Goal: Transaction & Acquisition: Book appointment/travel/reservation

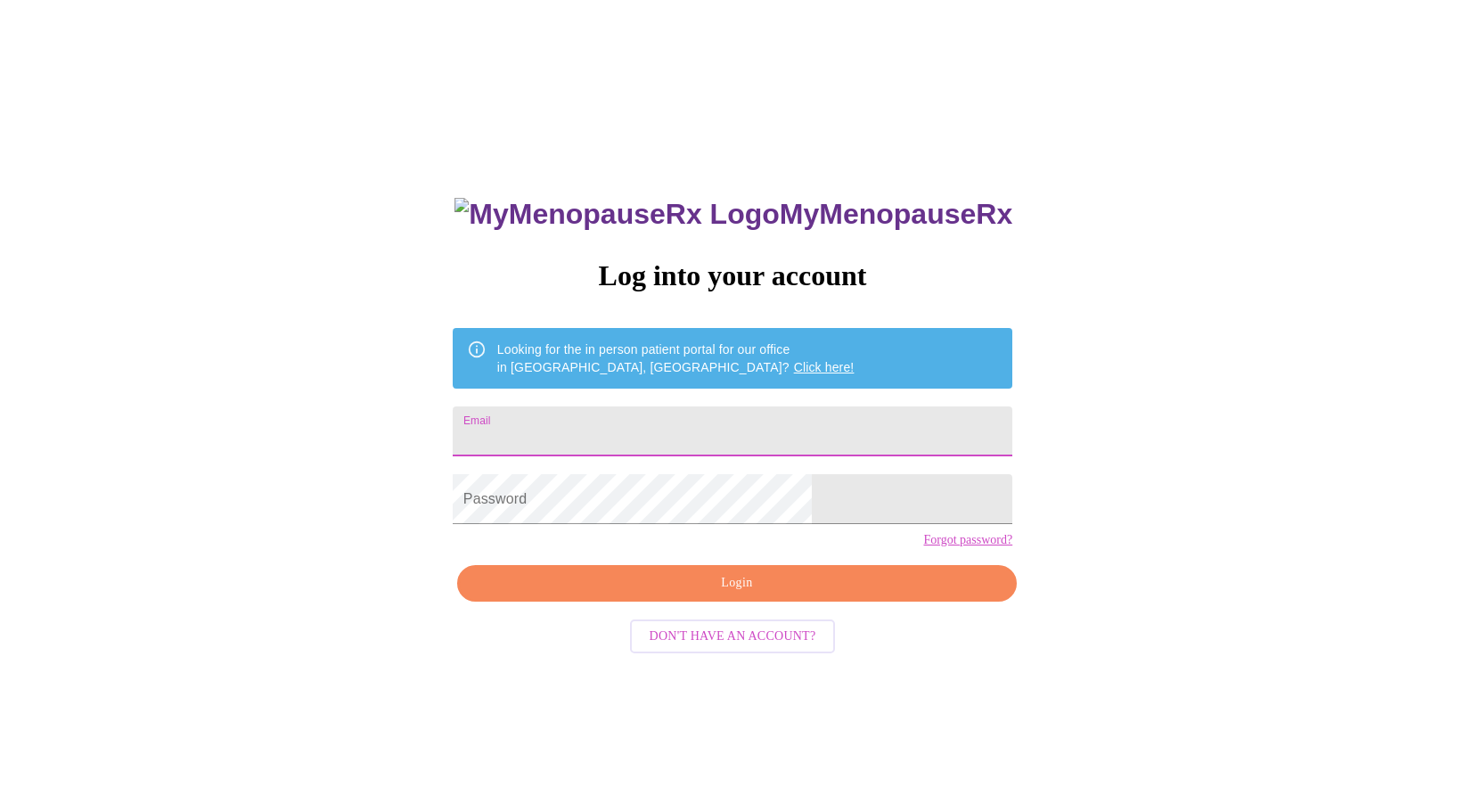
click at [728, 436] on input "Email" at bounding box center [733, 430] width 560 height 50
type input "[EMAIL_ADDRESS][DOMAIN_NAME]"
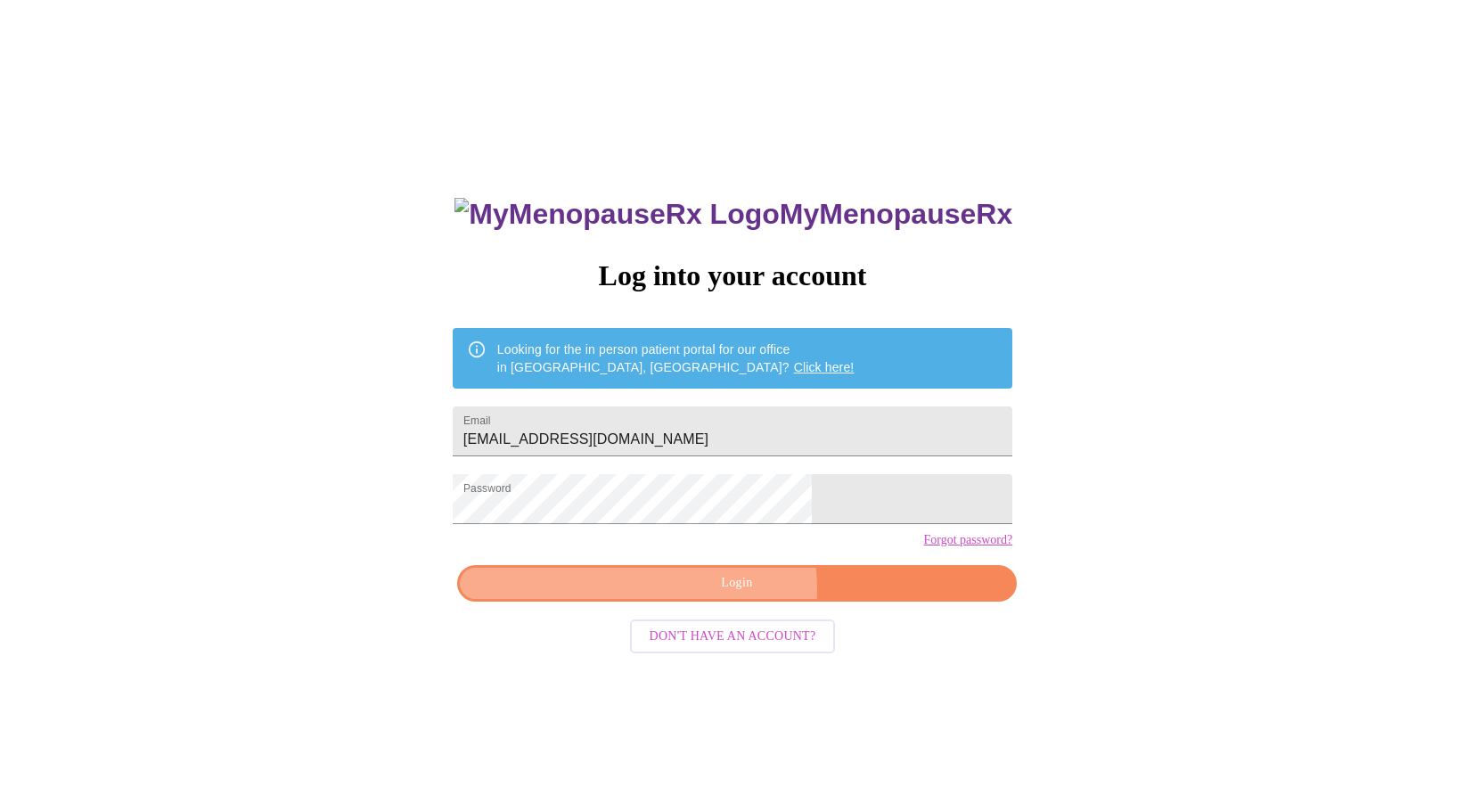
click at [713, 594] on span "Login" at bounding box center [737, 582] width 519 height 23
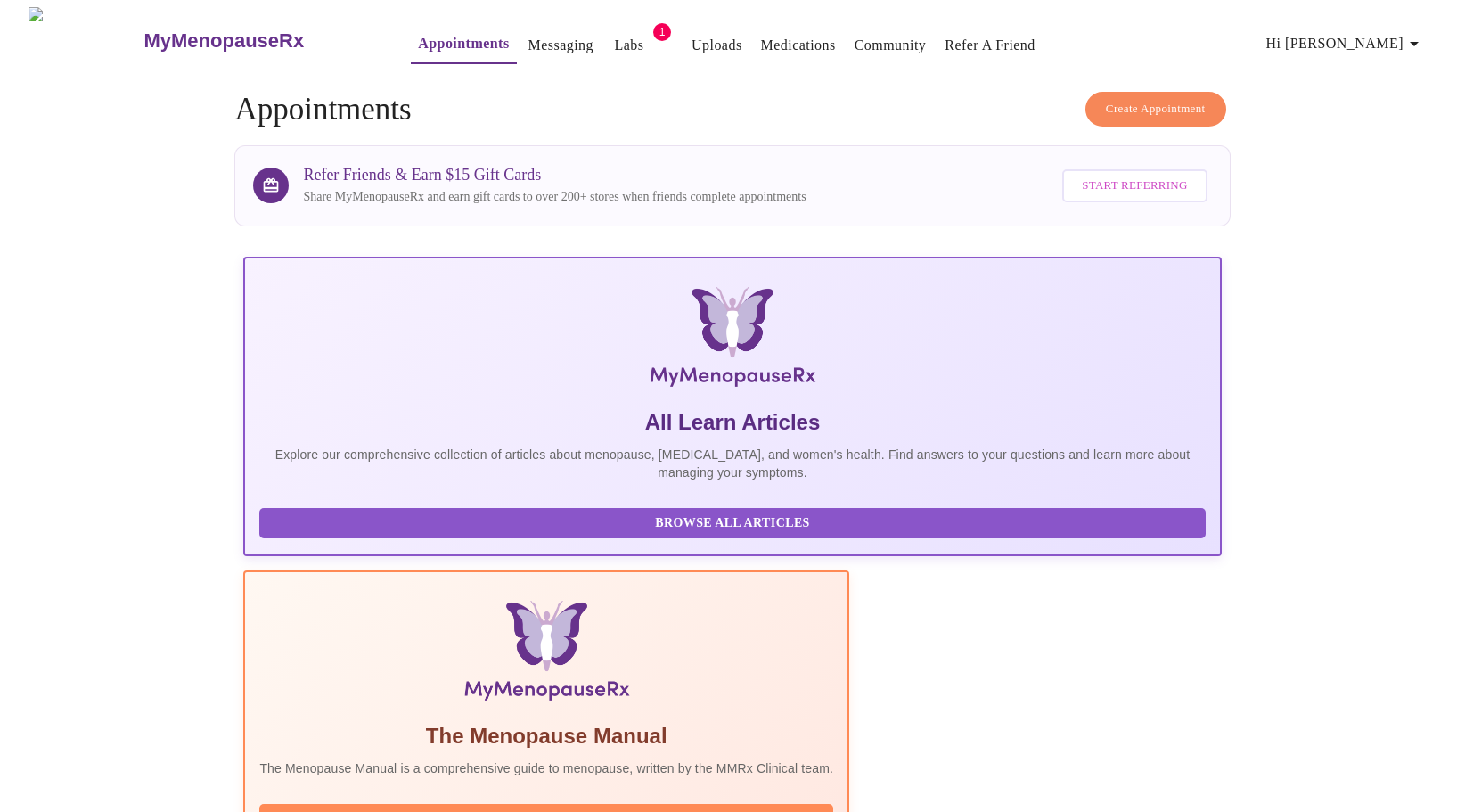
click at [615, 33] on link "Labs" at bounding box center [629, 46] width 30 height 25
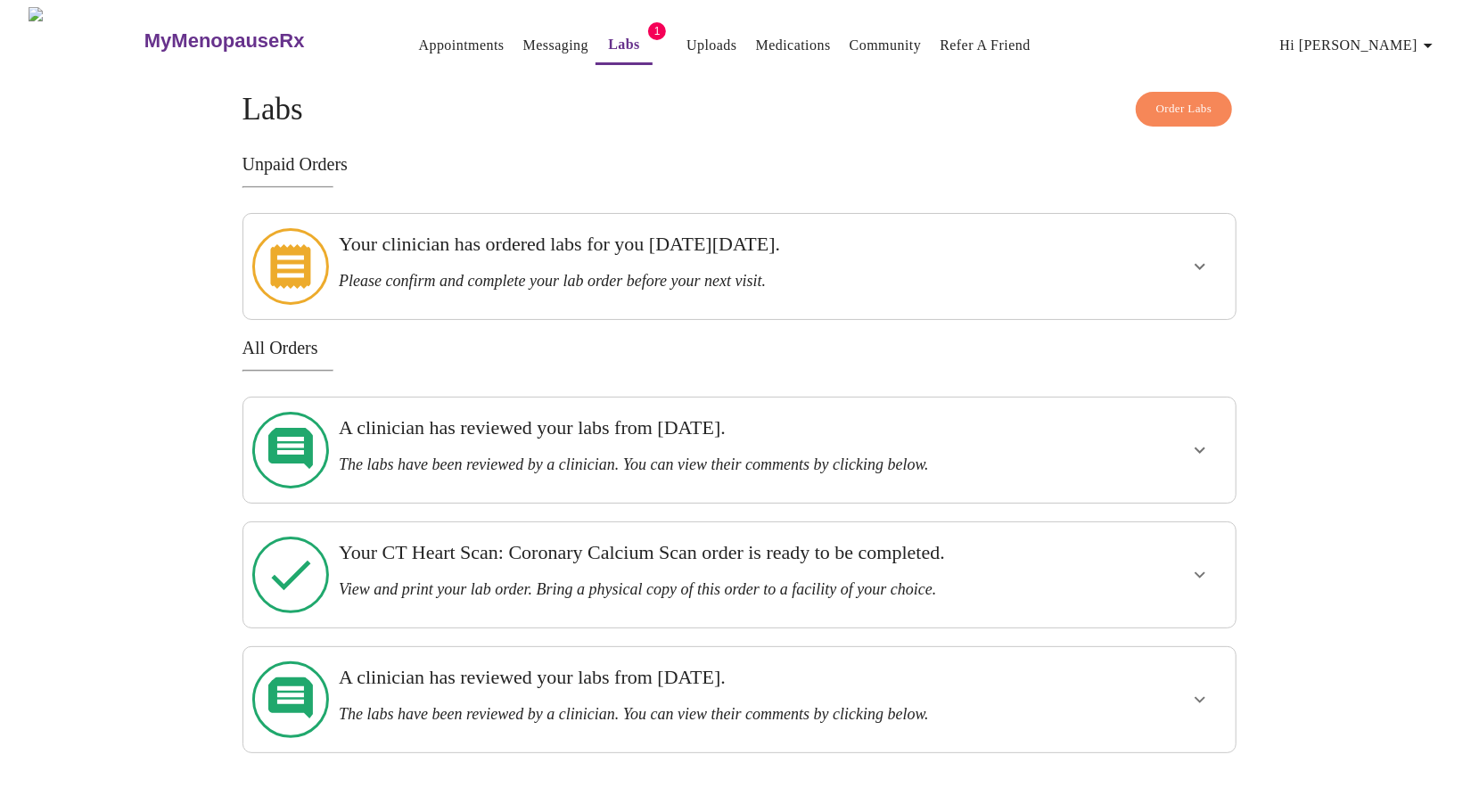
click at [581, 272] on h3 "Please confirm and complete your lab order before your next visit." at bounding box center [691, 281] width 705 height 19
click at [1200, 256] on icon "show more" at bounding box center [1200, 266] width 22 height 22
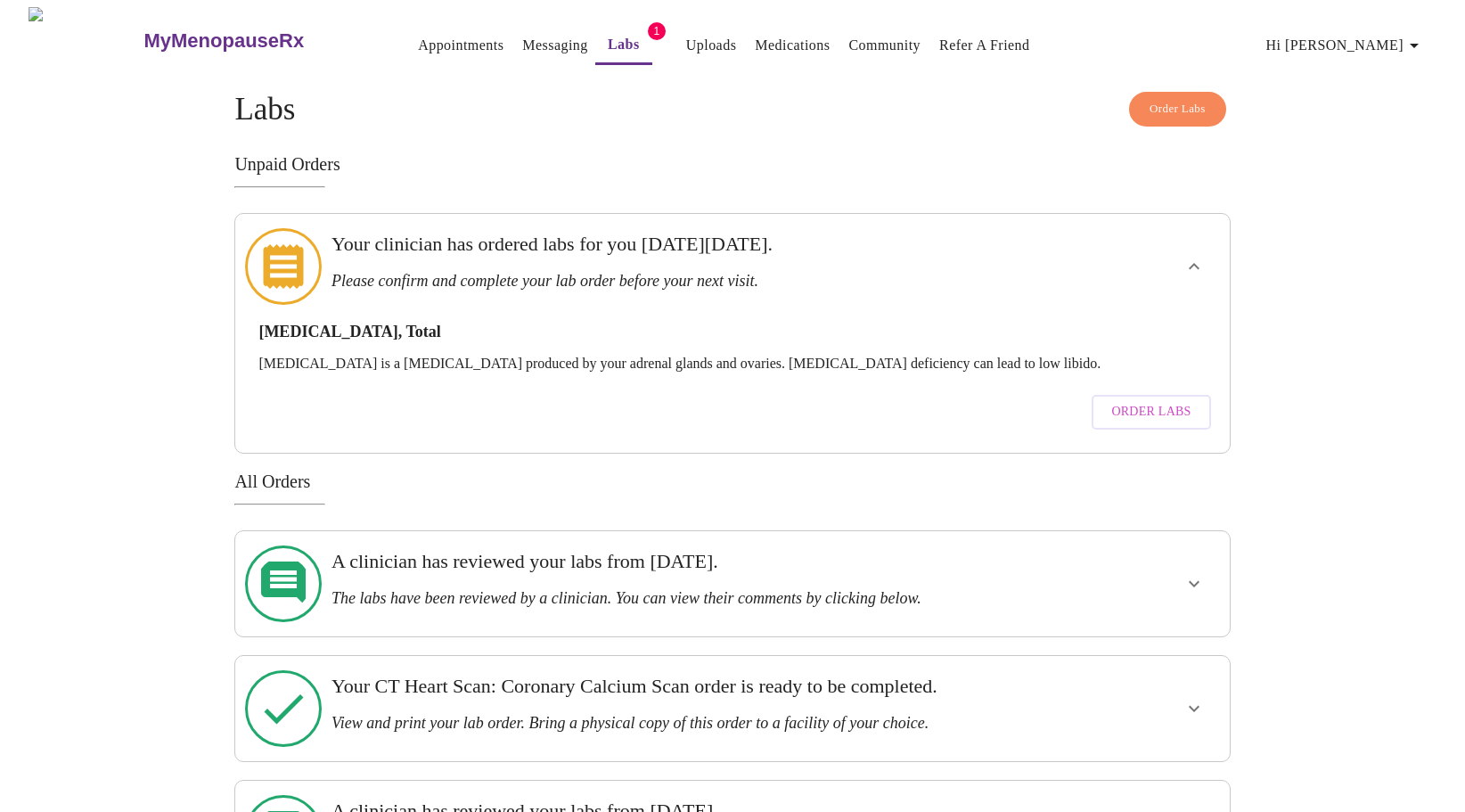
click at [522, 35] on link "Messaging" at bounding box center [555, 46] width 65 height 25
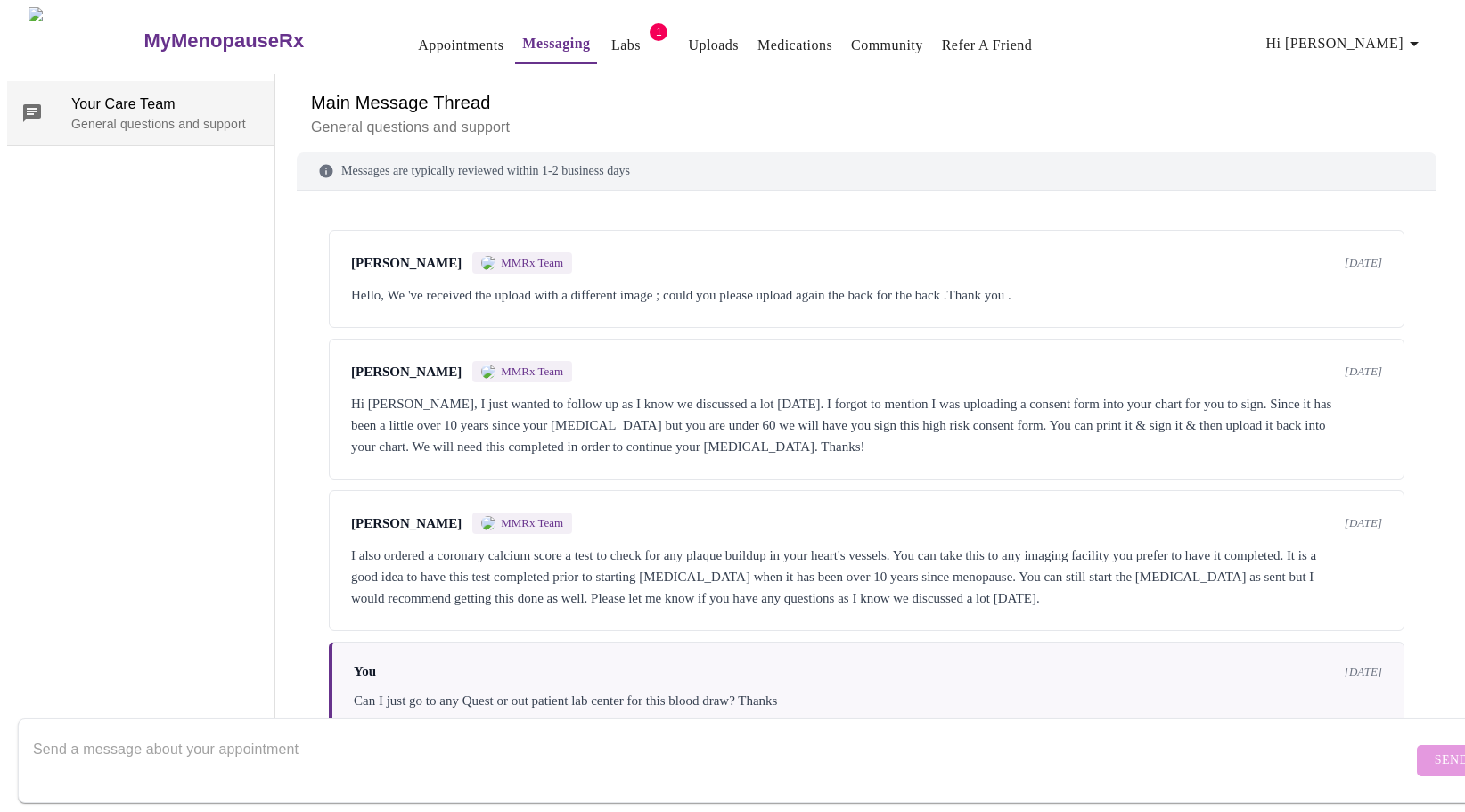
click at [86, 94] on span "Your Care Team" at bounding box center [166, 104] width 189 height 22
click at [371, 732] on textarea "Send a message about your appointment" at bounding box center [723, 760] width 1379 height 57
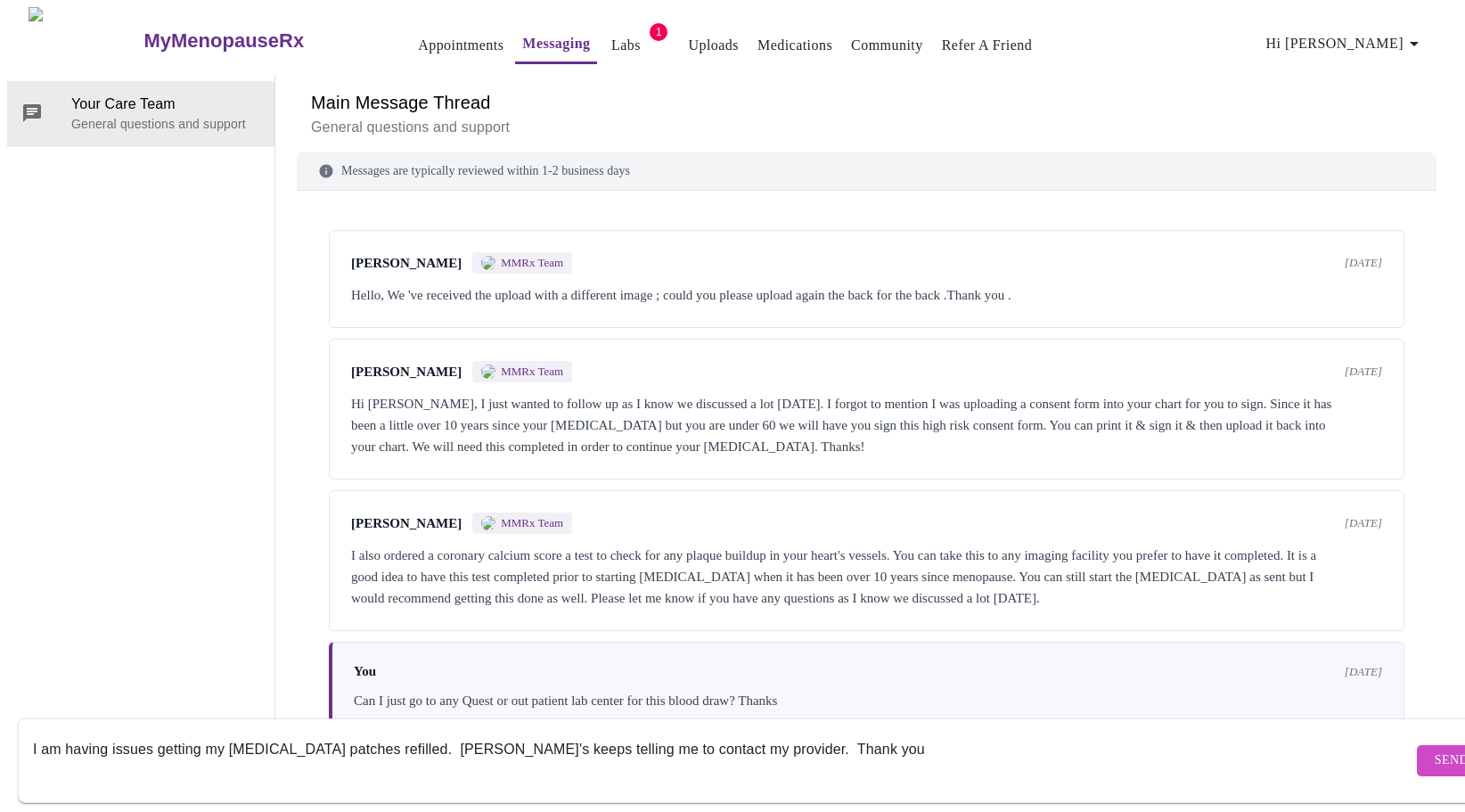
type textarea "I am having issues getting my estrogen patches refilled. Walgreen's keeps telli…"
click at [1424, 744] on button "Send" at bounding box center [1451, 760] width 69 height 32
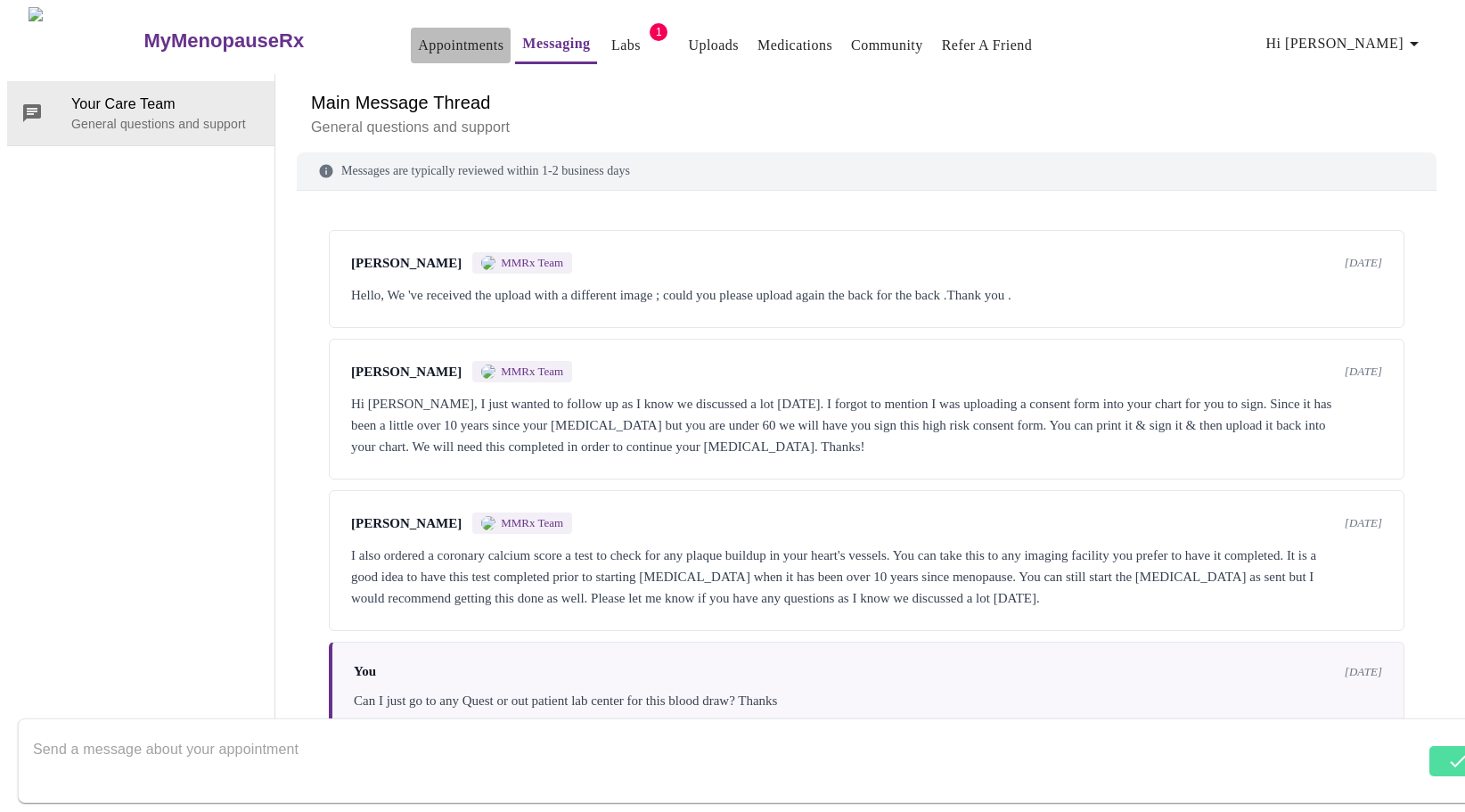
click at [418, 41] on link "Appointments" at bounding box center [460, 46] width 86 height 25
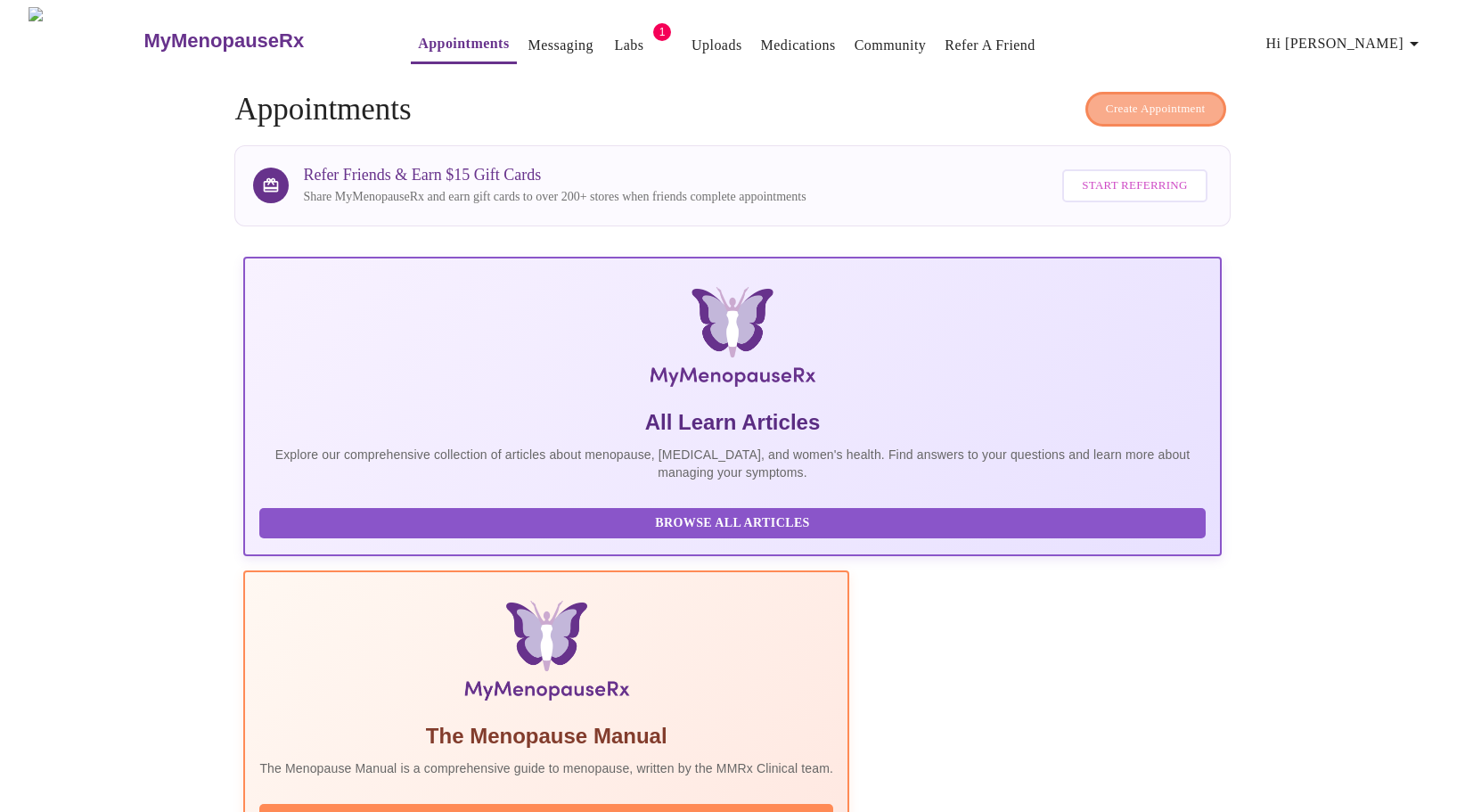
click at [1174, 99] on span "Create Appointment" at bounding box center [1155, 109] width 100 height 21
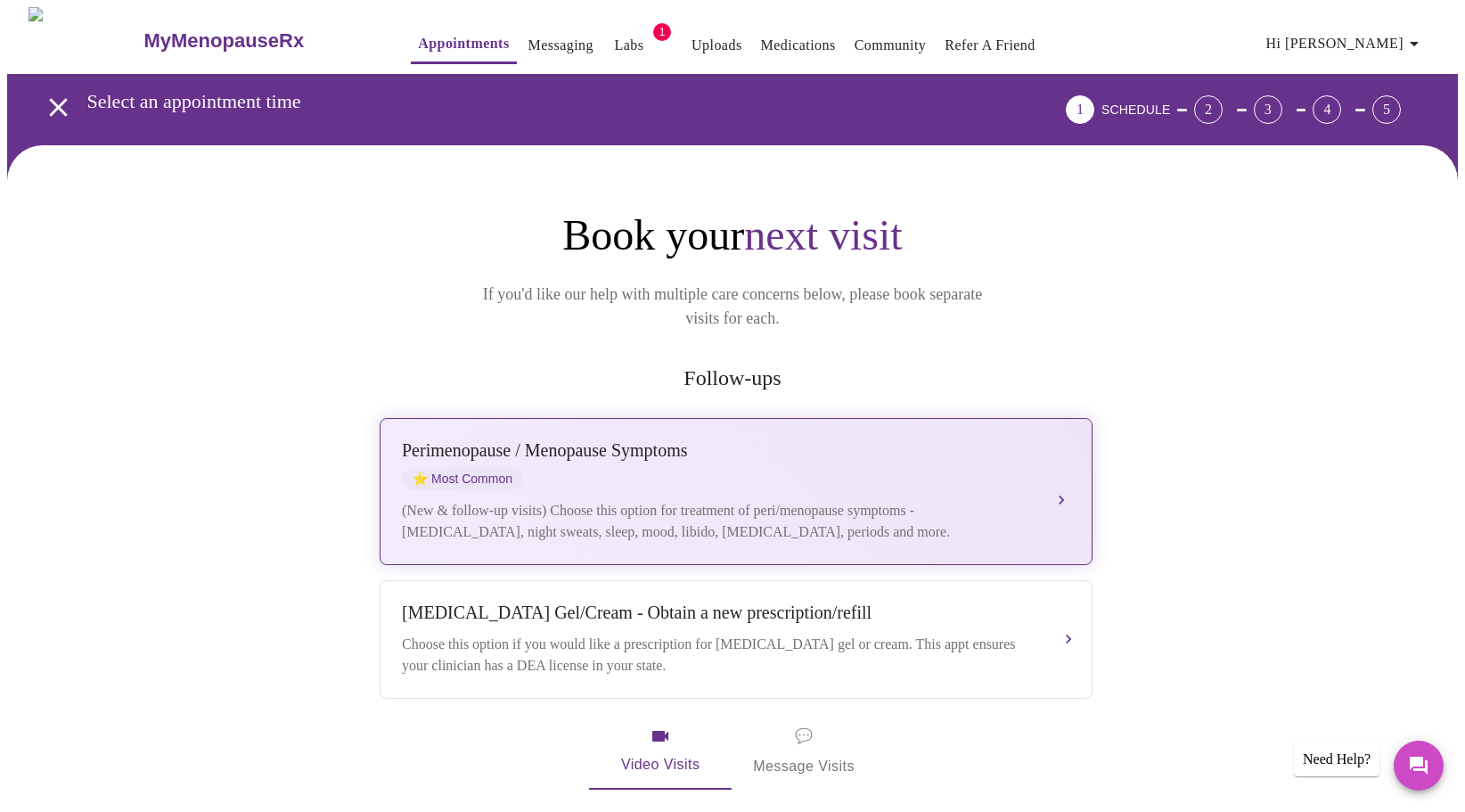
click at [674, 440] on div "Perimenopause / Menopause Symptoms ⭐ Most Common" at bounding box center [718, 465] width 633 height 49
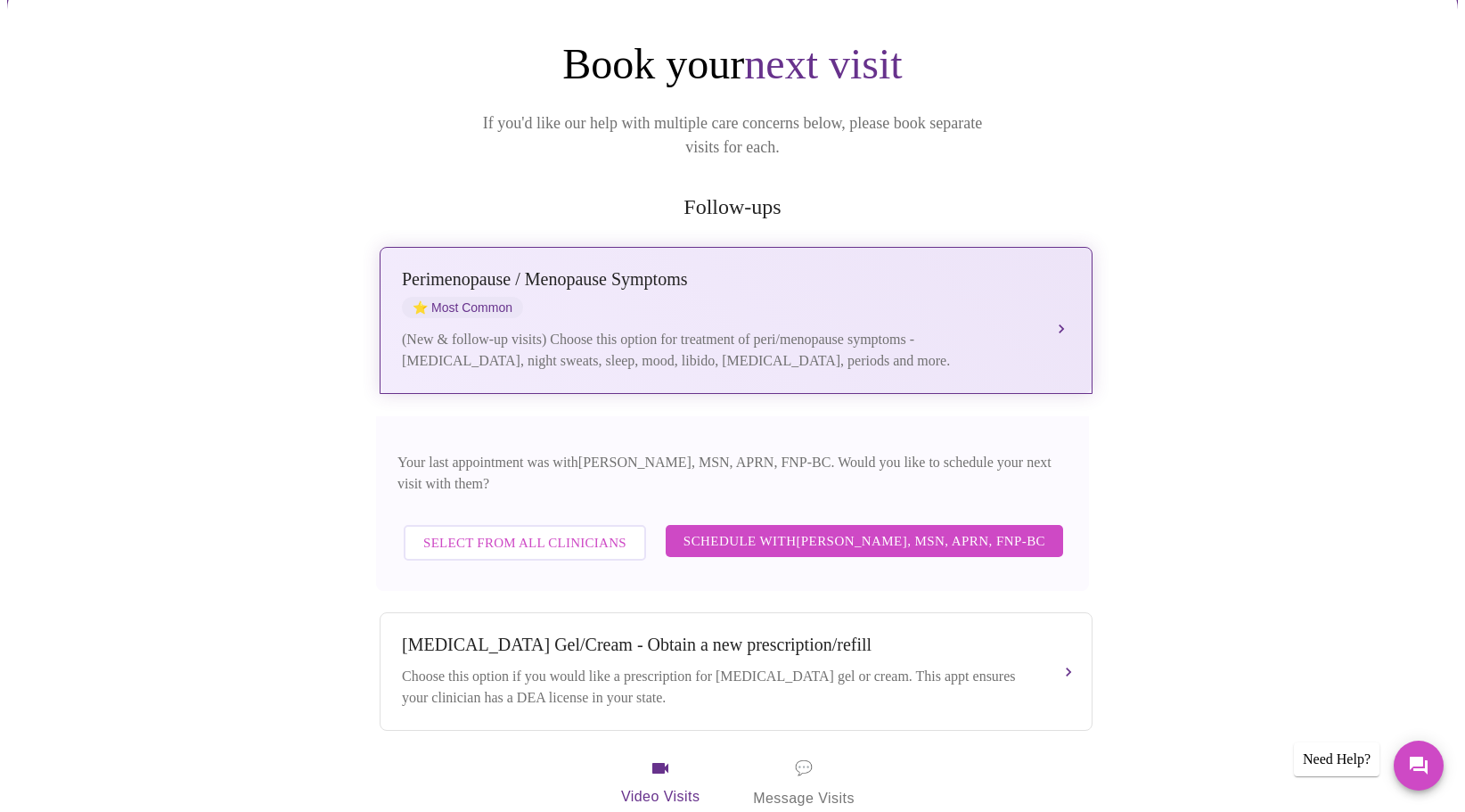
scroll to position [178, 0]
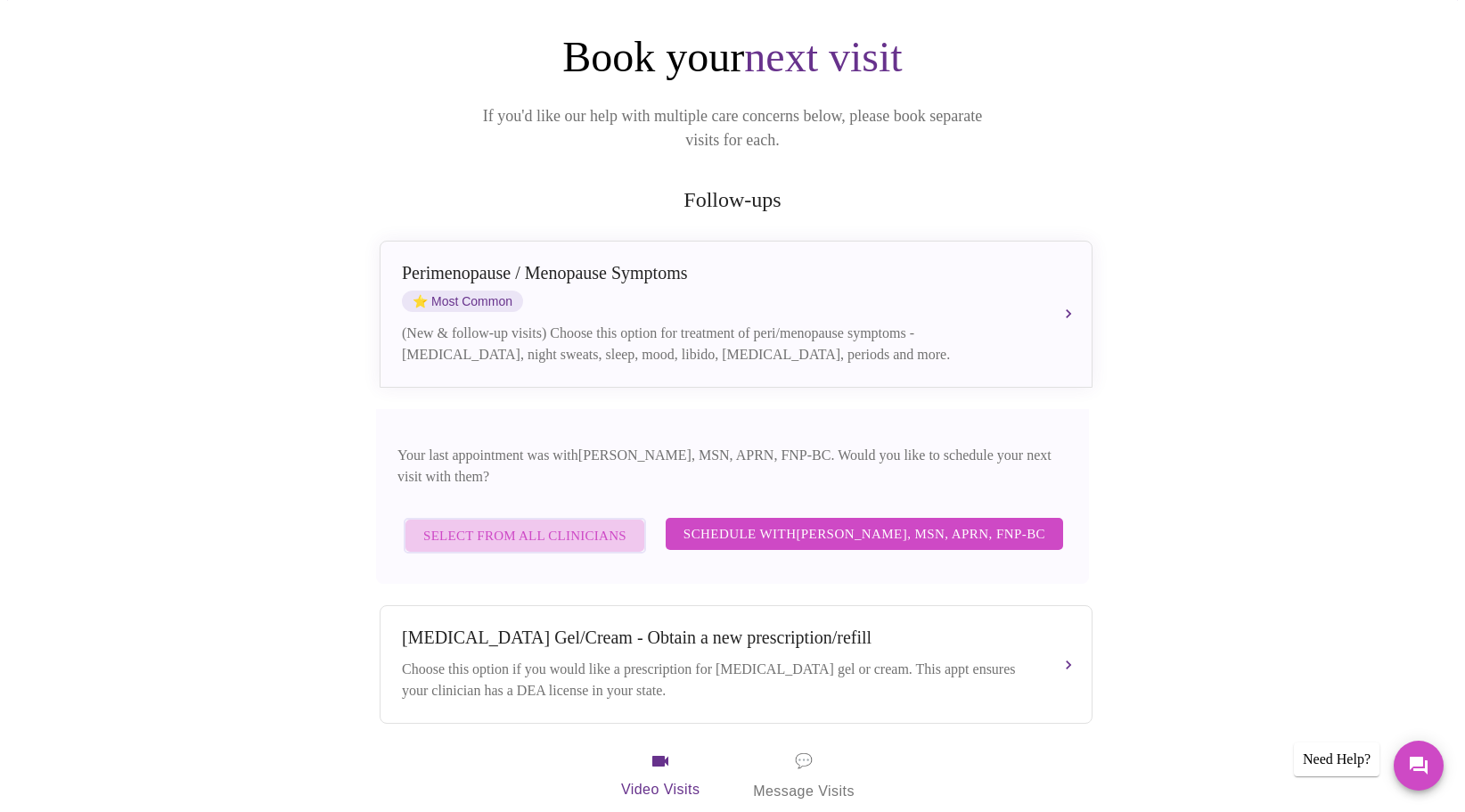
click at [595, 524] on span "Select from All Clinicians" at bounding box center [525, 536] width 203 height 23
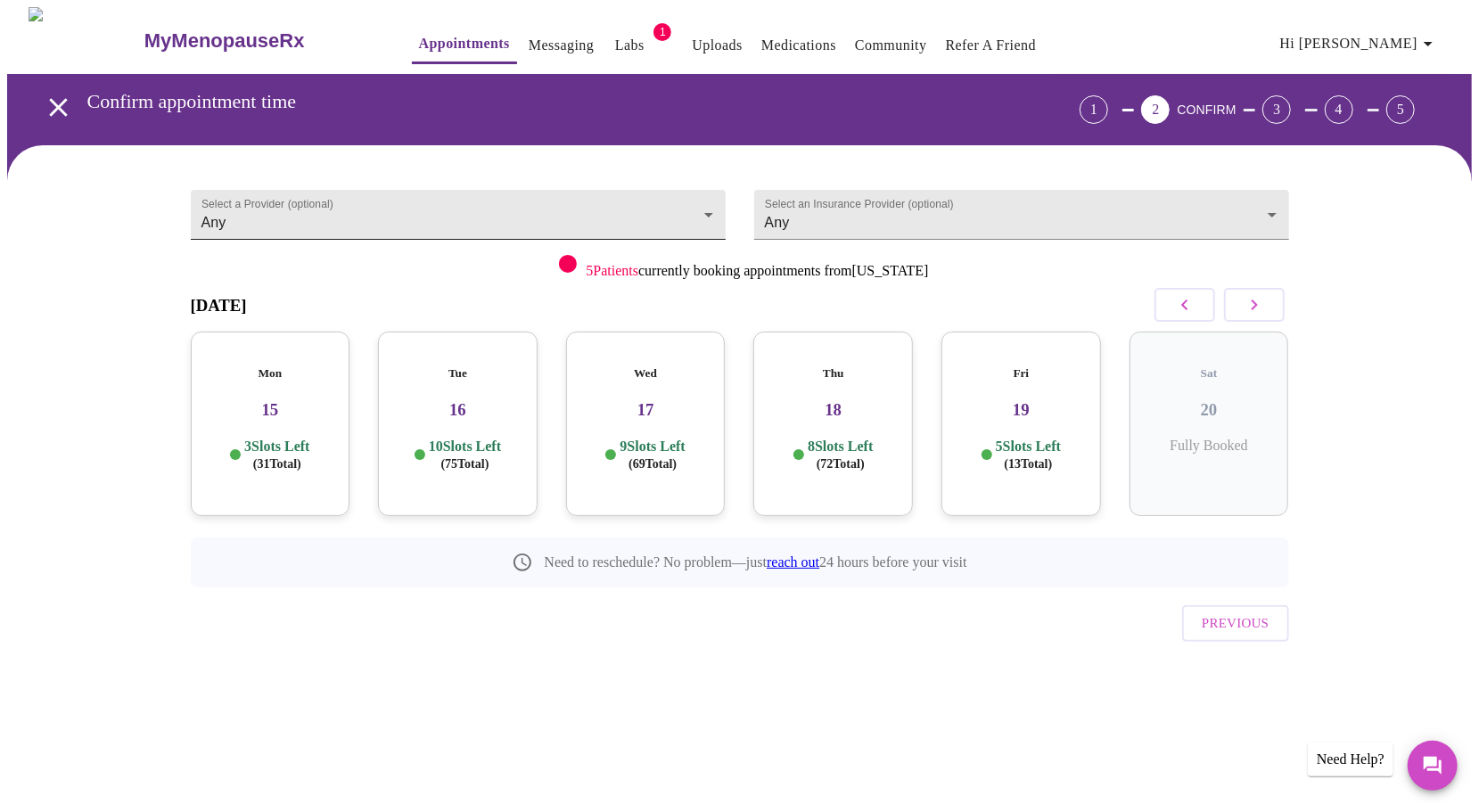
click at [675, 217] on body "MyMenopauseRx Appointments Messaging Labs 1 Uploads Medications Community Refer…" at bounding box center [740, 369] width 1465 height 724
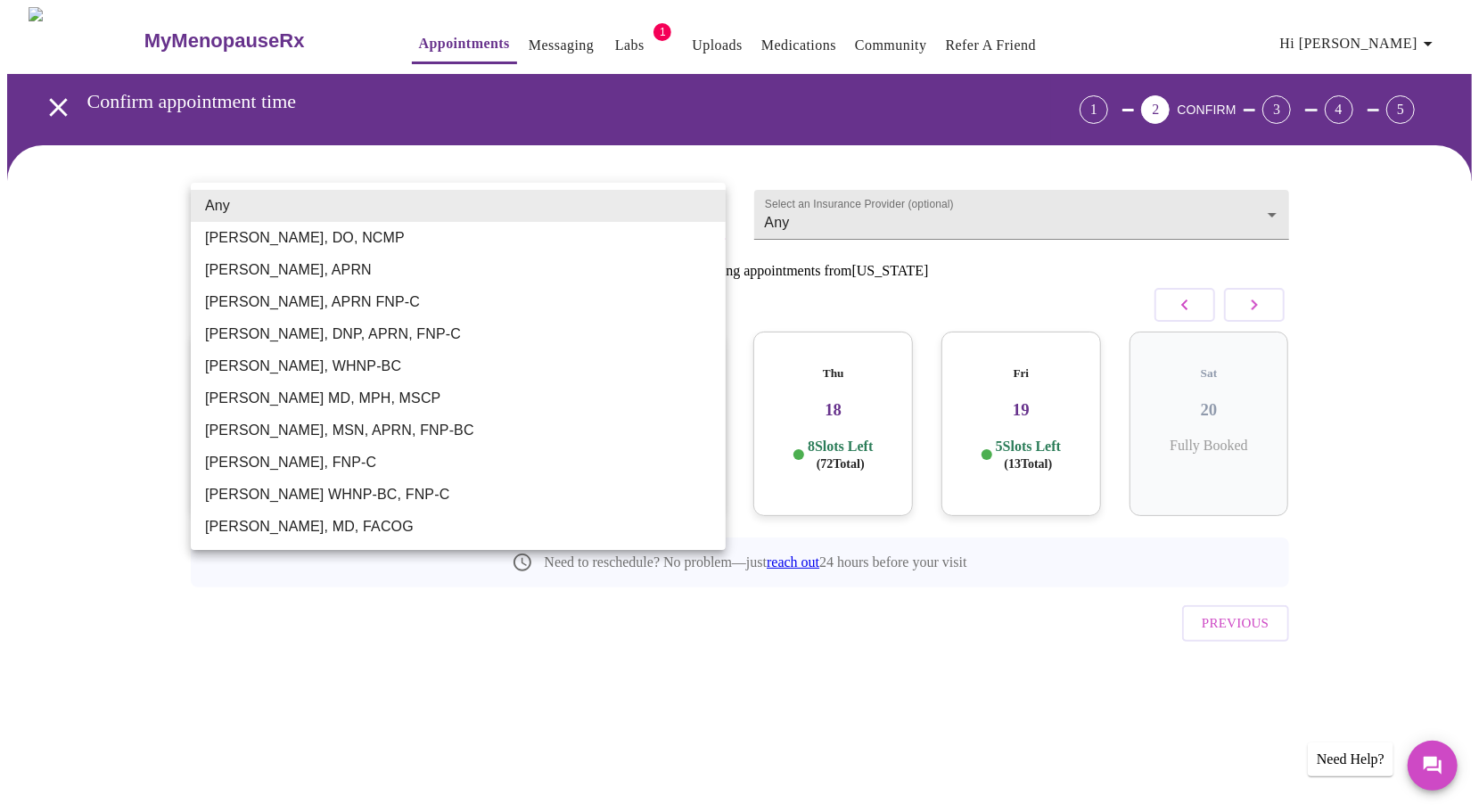
click at [415, 454] on li "Elizabeth Hederman, FNP-C" at bounding box center [458, 463] width 535 height 32
type input "Elizabeth Hederman, FNP-C"
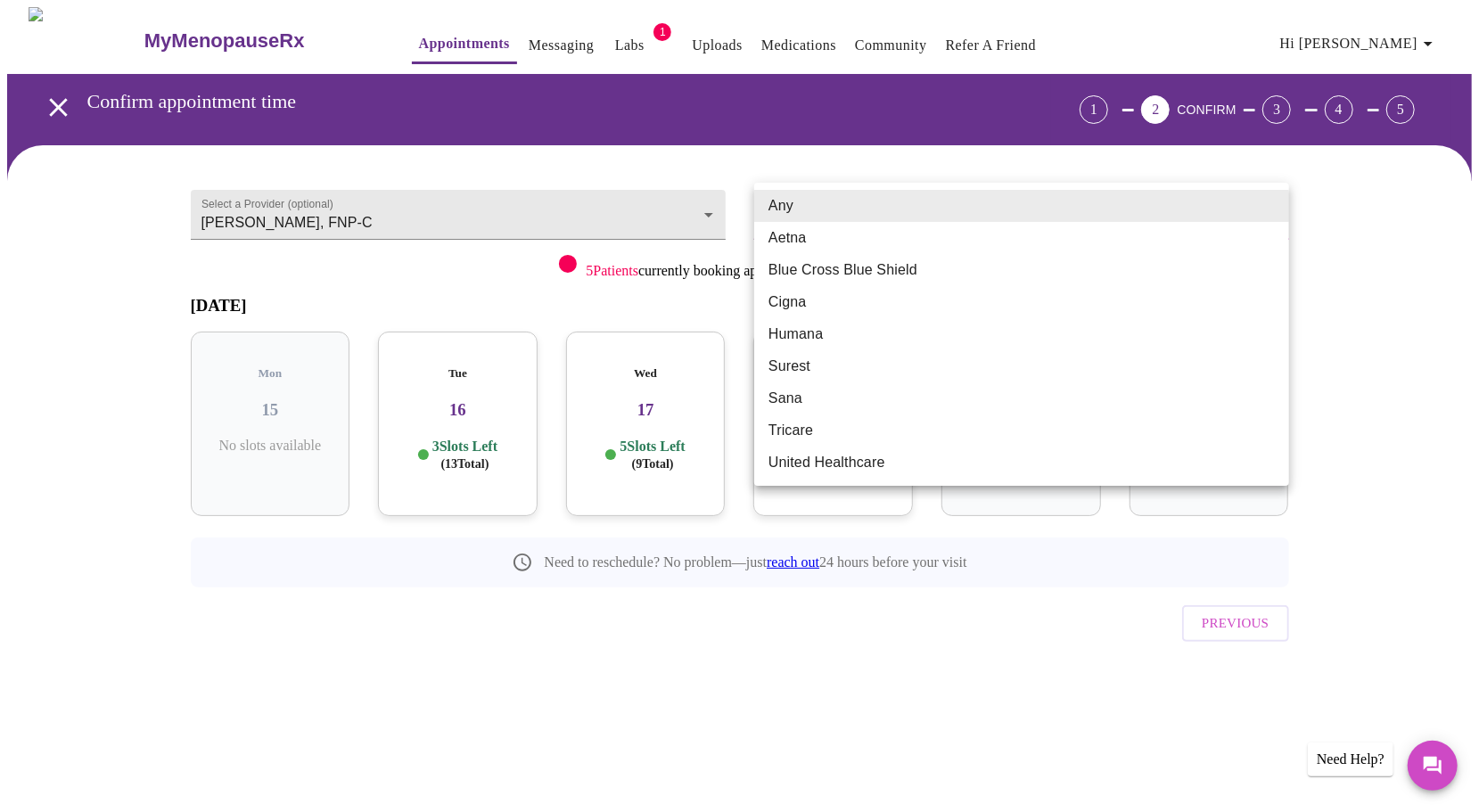
click at [903, 217] on body "MyMenopauseRx Appointments Messaging Labs 1 Uploads Medications Community Refer…" at bounding box center [740, 369] width 1465 height 724
click at [900, 271] on li "Blue Cross Blue Shield" at bounding box center [1021, 270] width 535 height 32
type input "Blue Cross Blue Shield"
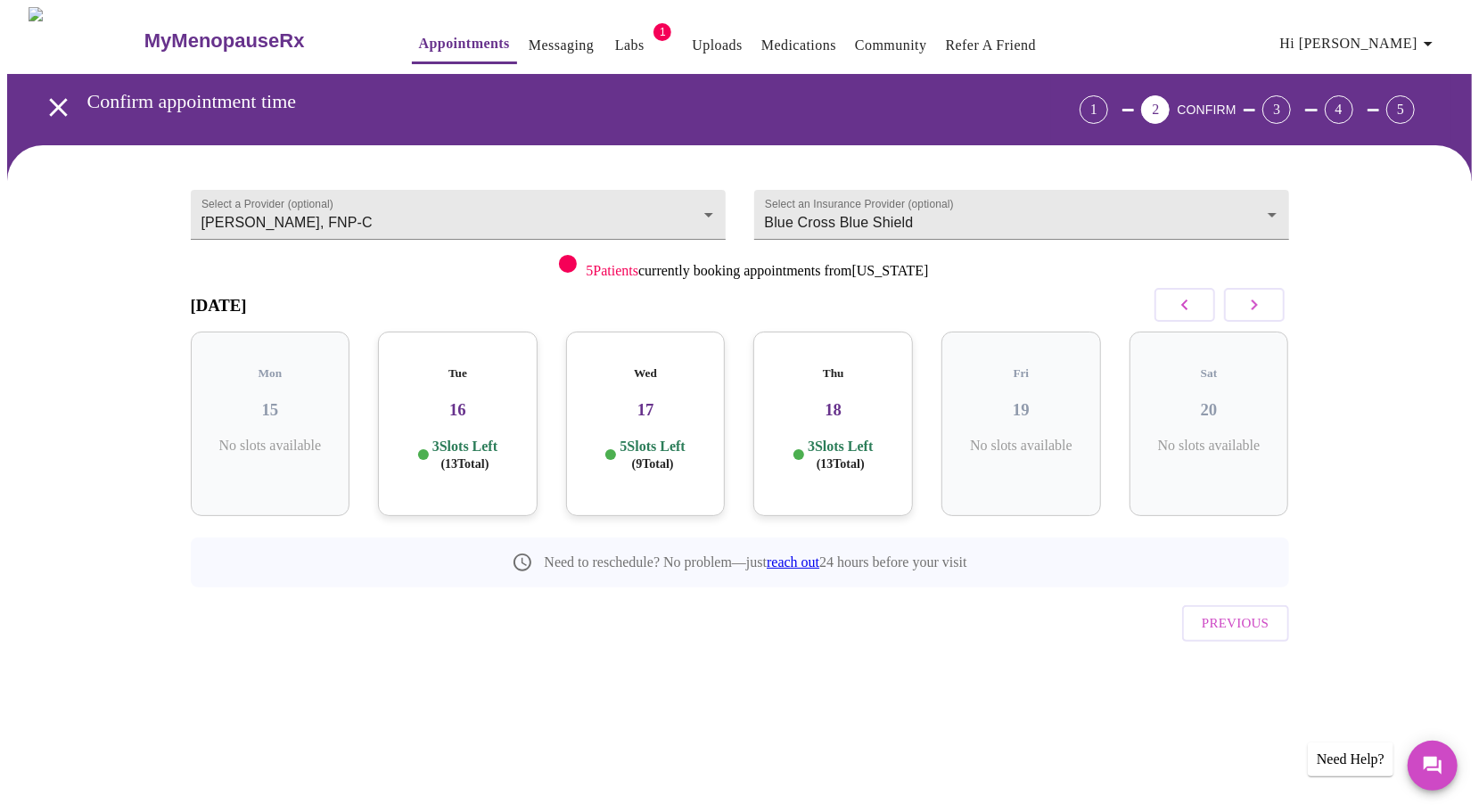
click at [449, 438] on p "3 Slots Left ( 13 Total)" at bounding box center [465, 455] width 65 height 35
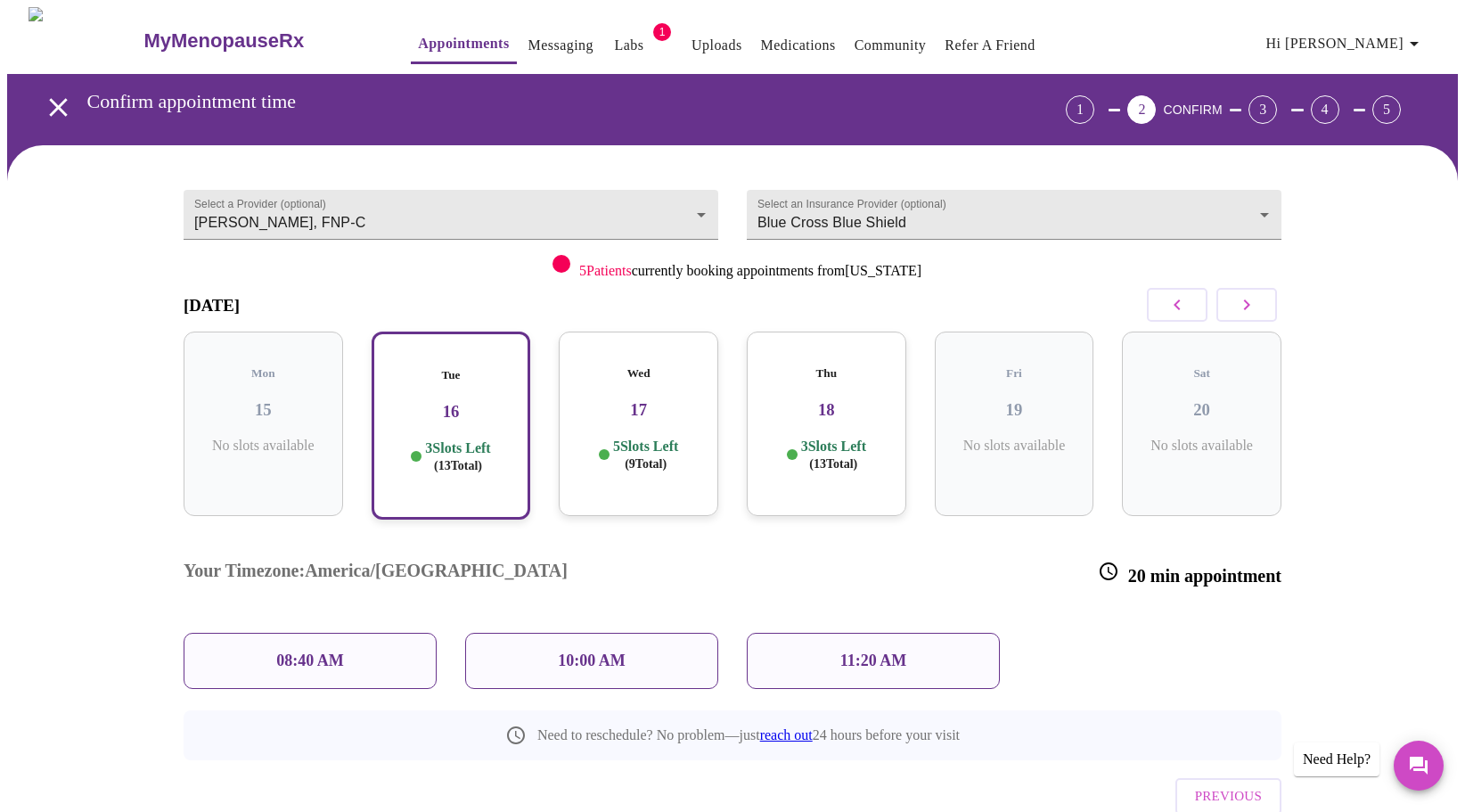
click at [810, 633] on div "11:20 AM" at bounding box center [873, 661] width 253 height 56
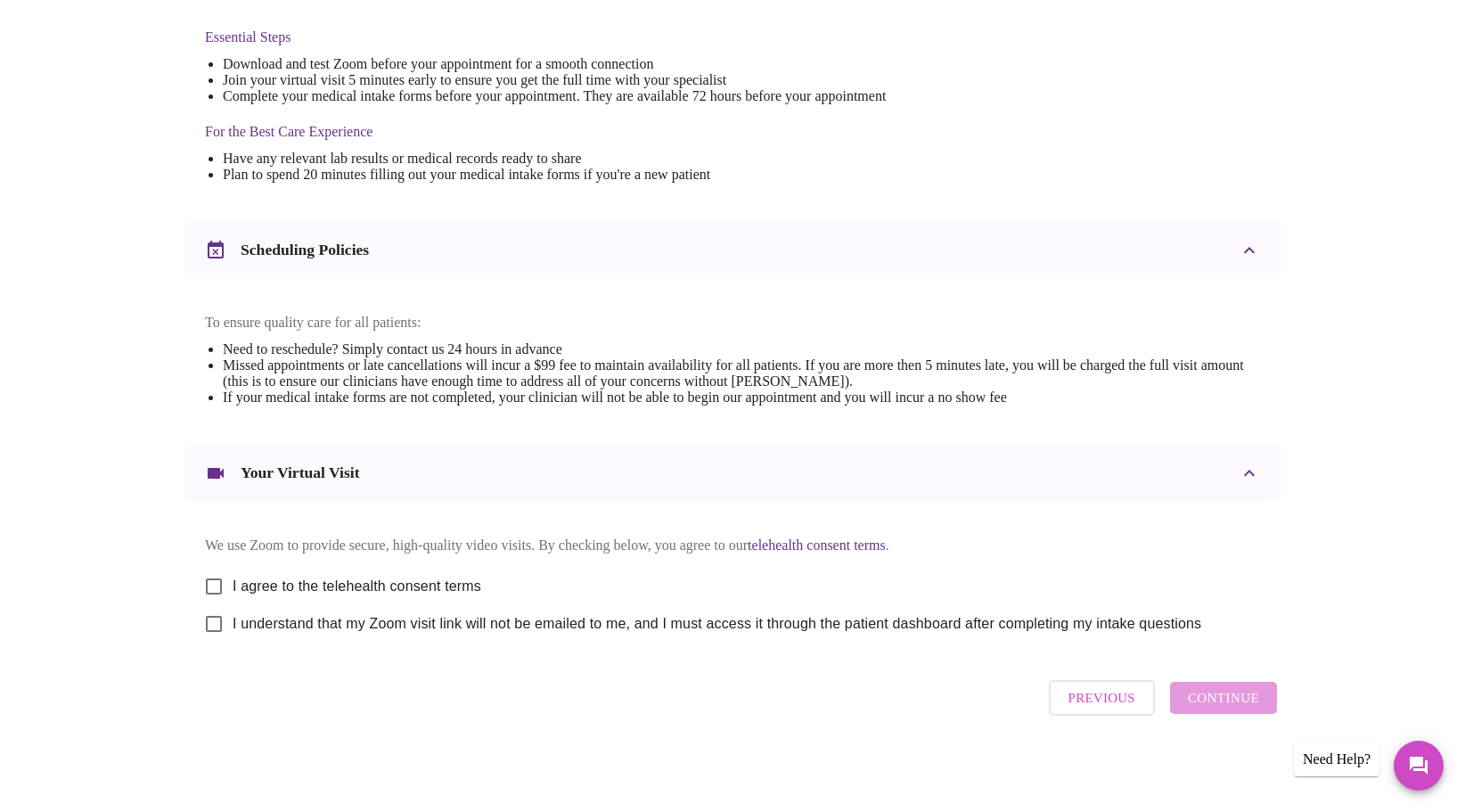
scroll to position [479, 0]
click at [216, 575] on input "I agree to the telehealth consent terms" at bounding box center [214, 586] width 38 height 38
checkbox input "true"
click at [213, 628] on input "I understand that my Zoom visit link will not be emailed to me, and I must acce…" at bounding box center [214, 624] width 38 height 38
checkbox input "true"
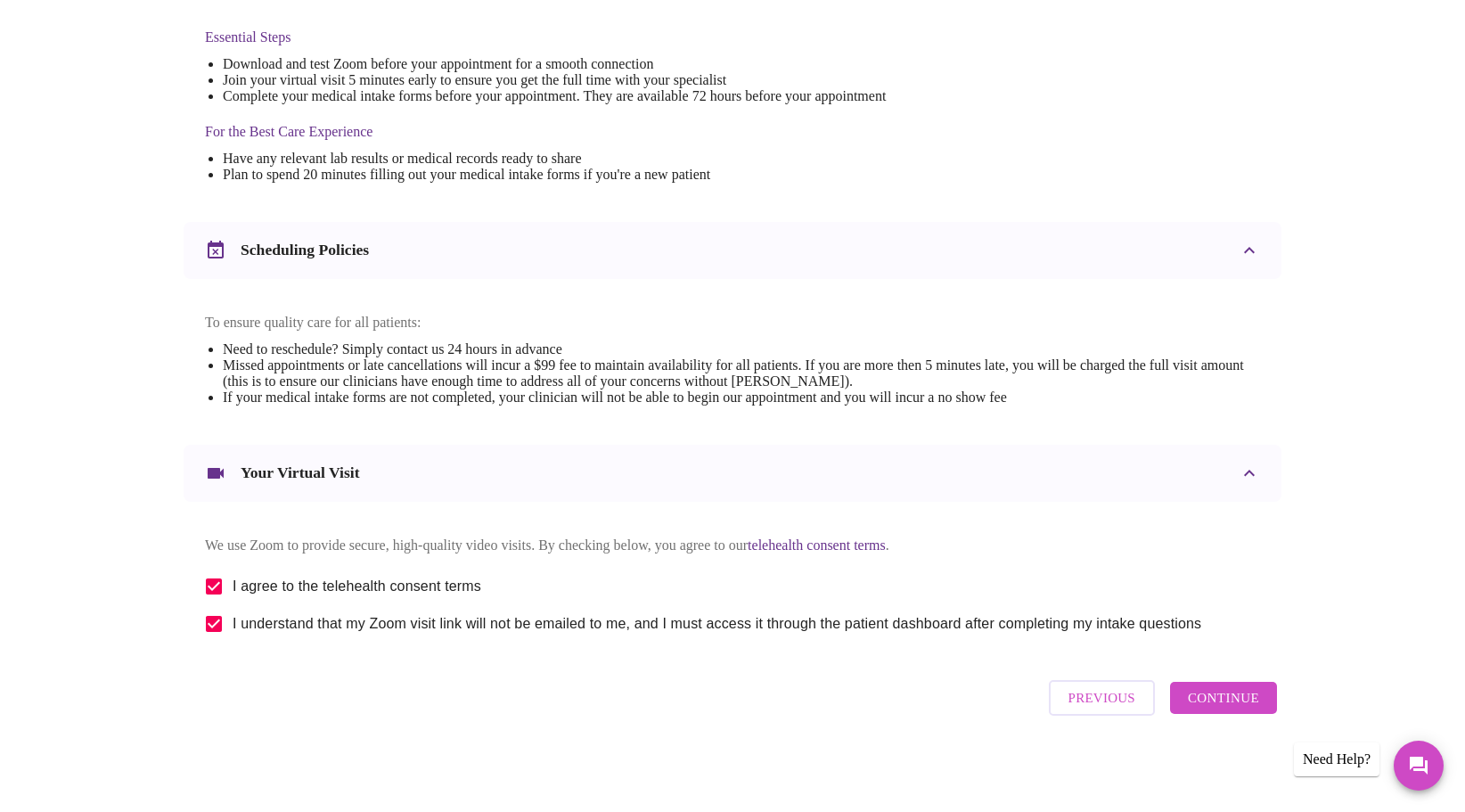
click at [1220, 704] on span "Continue" at bounding box center [1223, 698] width 71 height 23
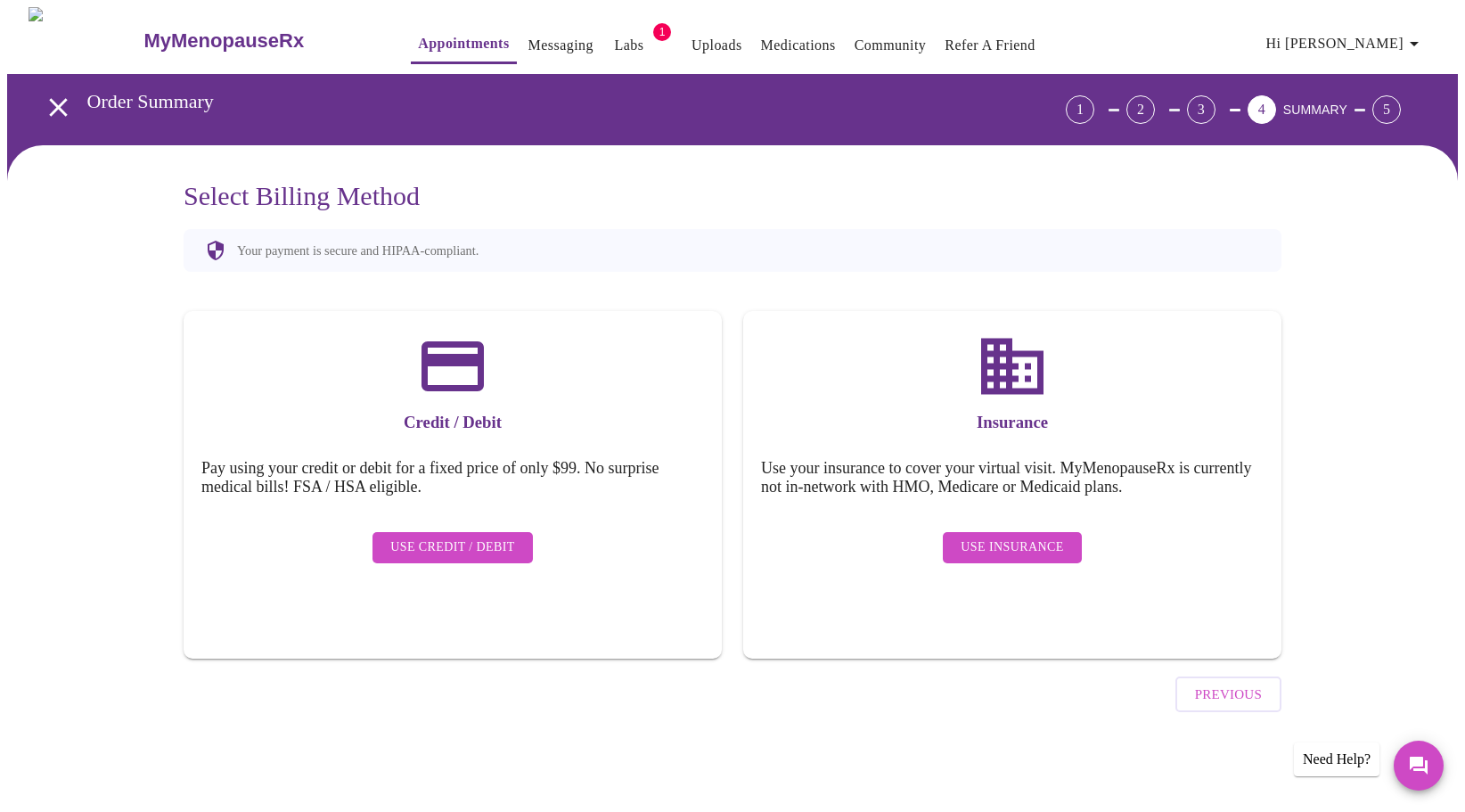
scroll to position [0, 0]
click at [1027, 537] on span "Use Insurance" at bounding box center [1019, 547] width 103 height 23
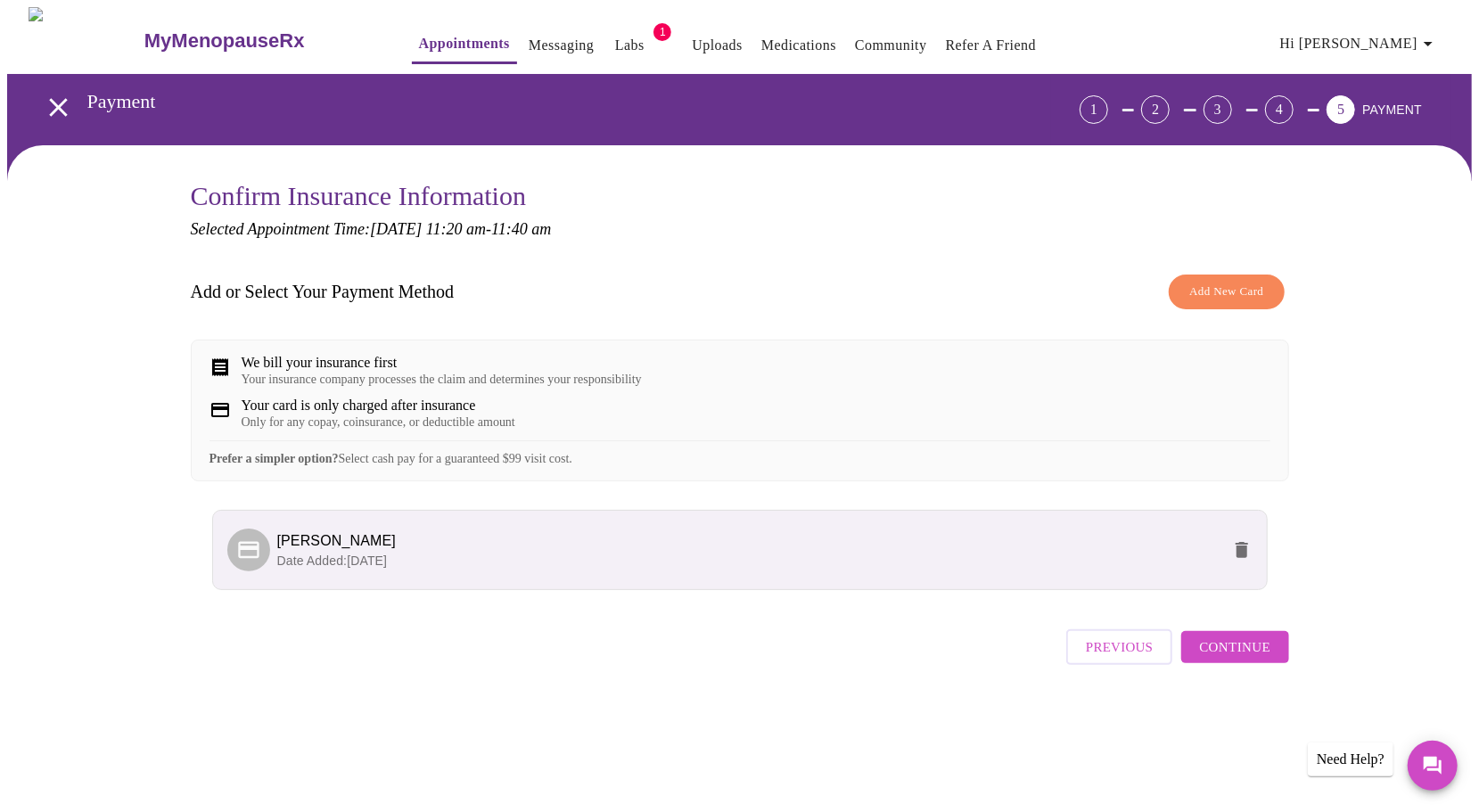
click at [1231, 658] on span "Continue" at bounding box center [1234, 647] width 71 height 23
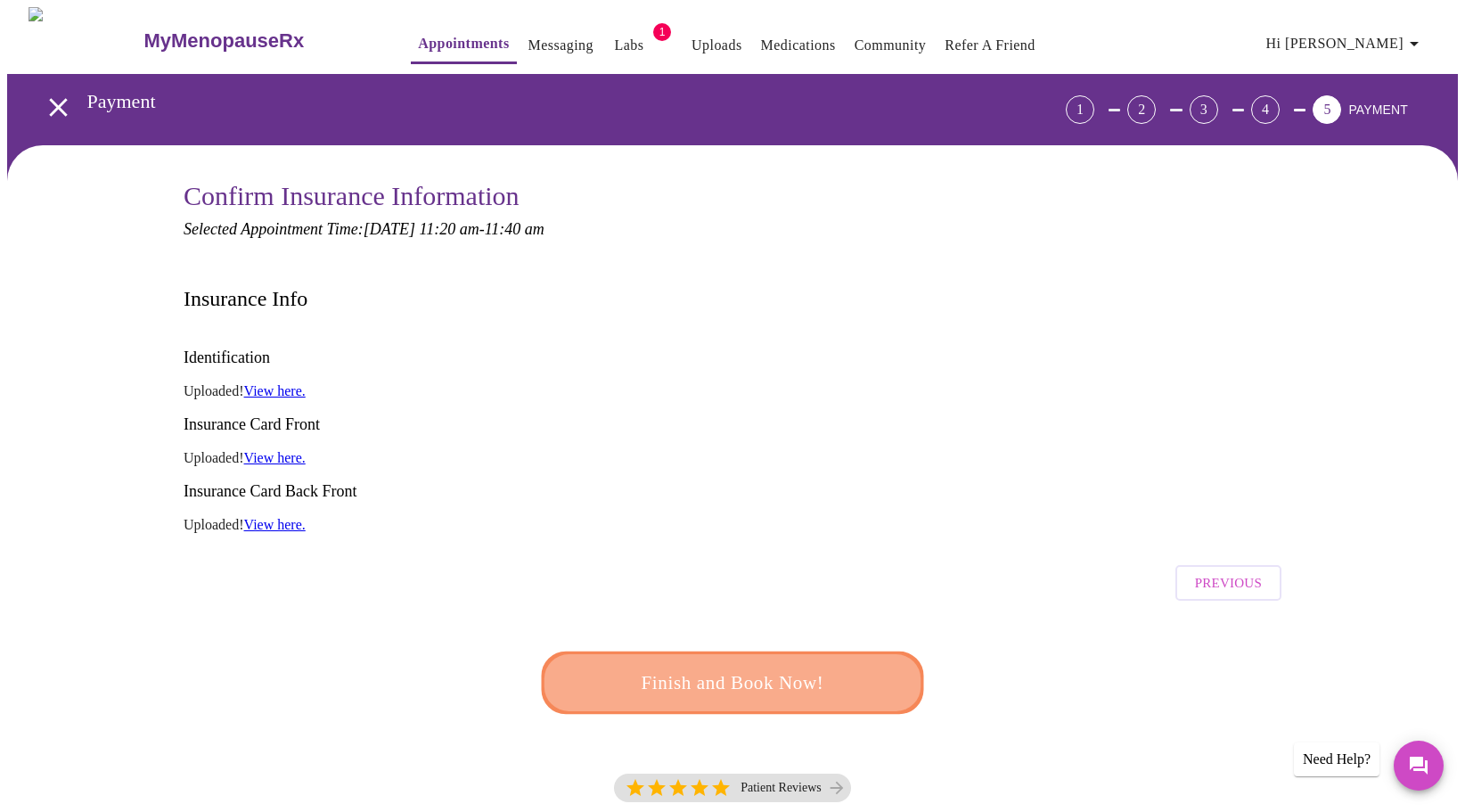
click at [781, 666] on span "Finish and Book Now!" at bounding box center [732, 682] width 330 height 33
